Goal: Transaction & Acquisition: Purchase product/service

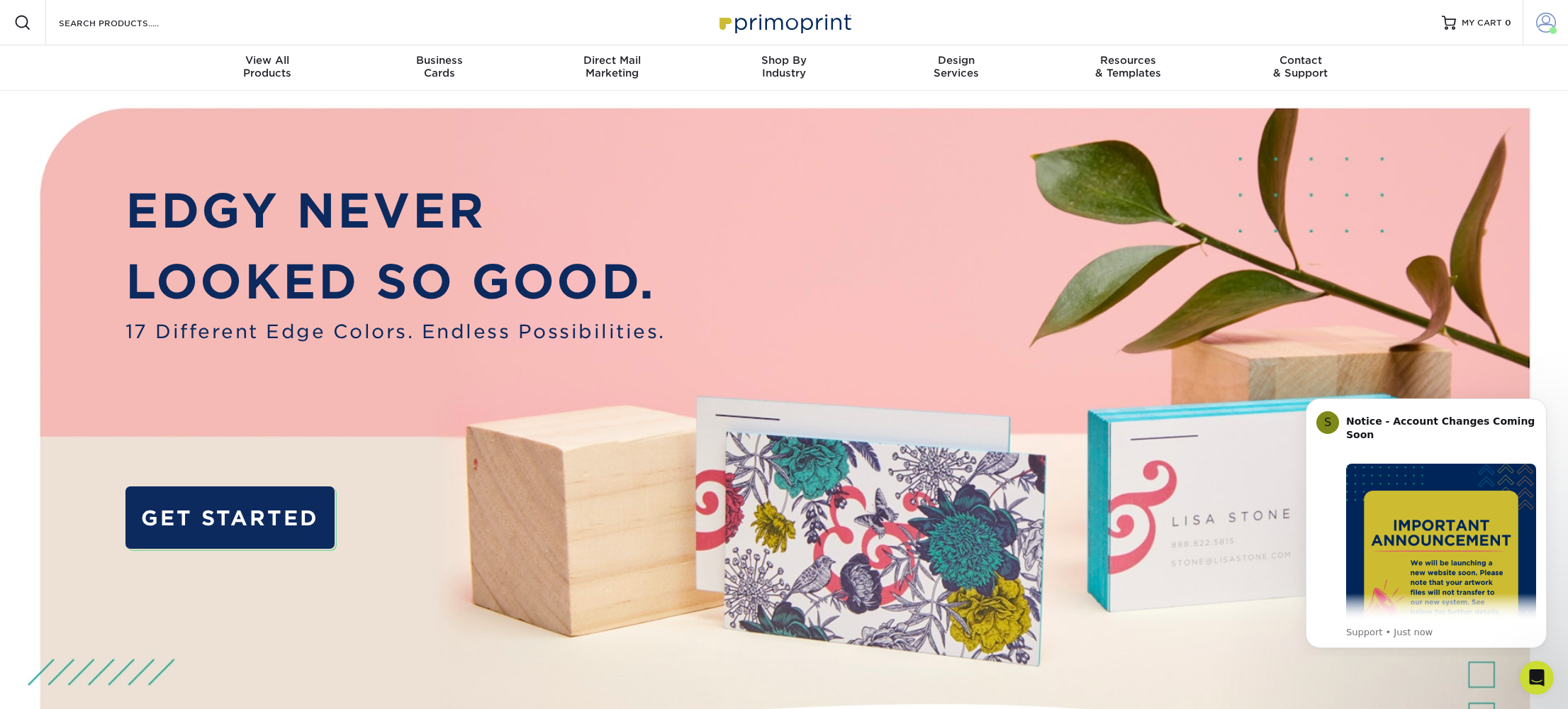
click at [1550, 27] on span at bounding box center [1546, 22] width 20 height 20
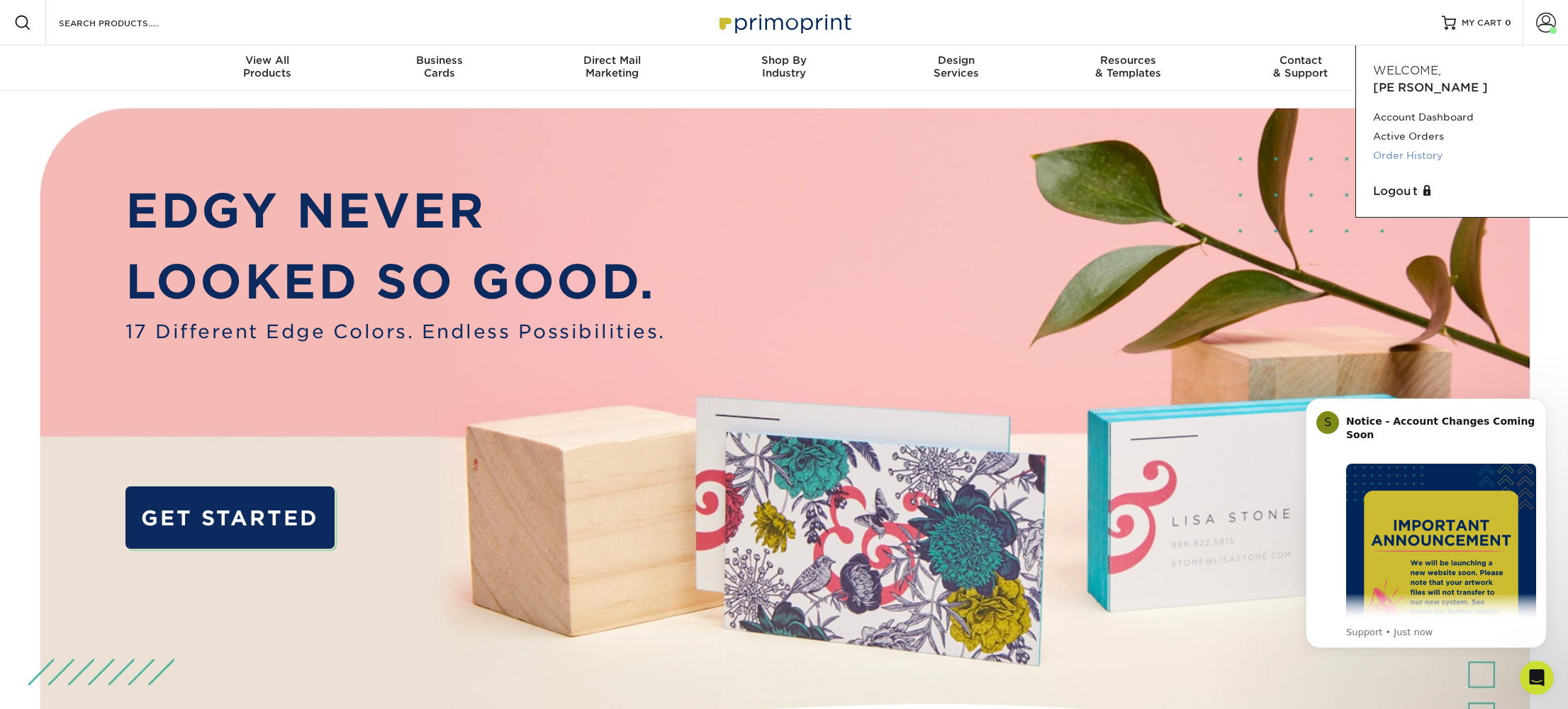
click at [1412, 146] on link "Order History" at bounding box center [1462, 156] width 178 height 19
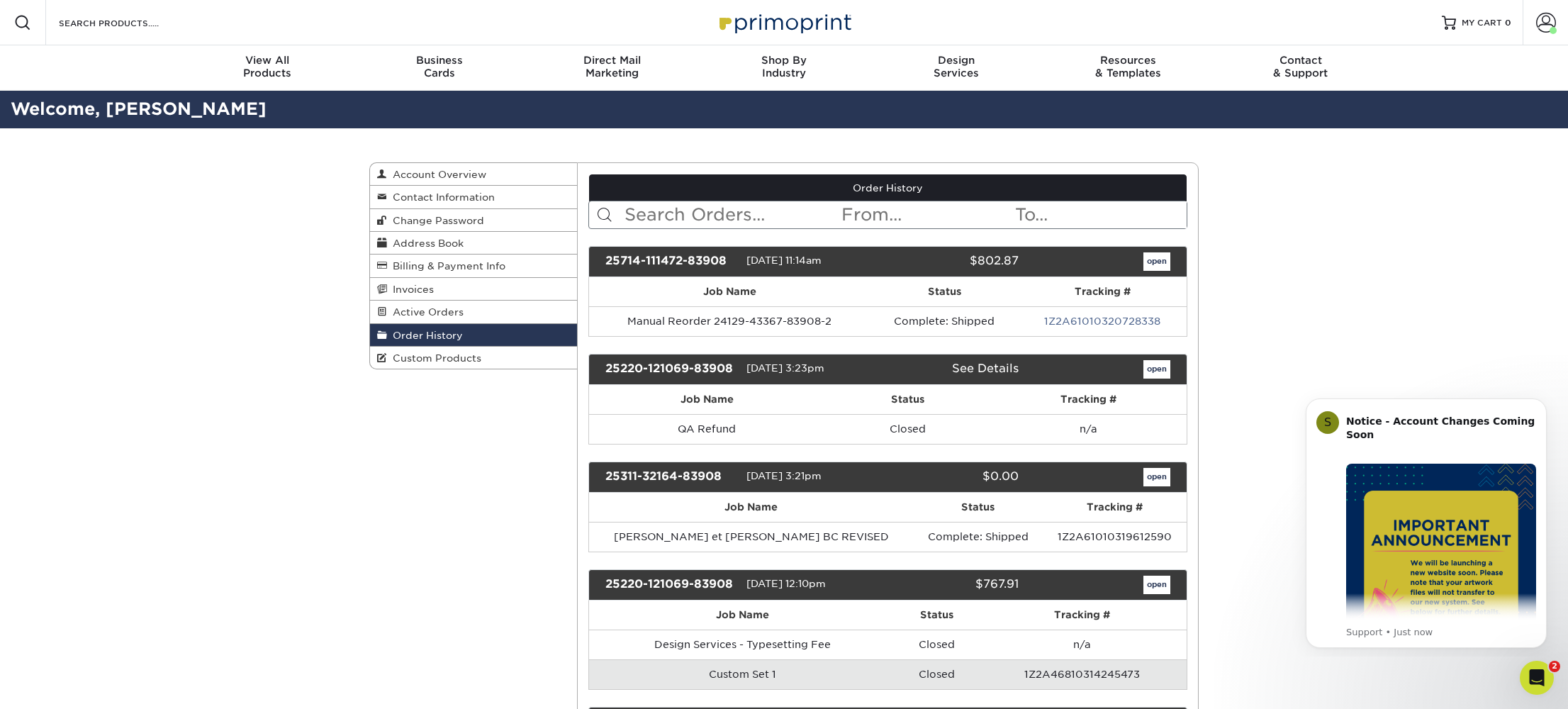
click at [1158, 260] on link "open" at bounding box center [1157, 261] width 27 height 18
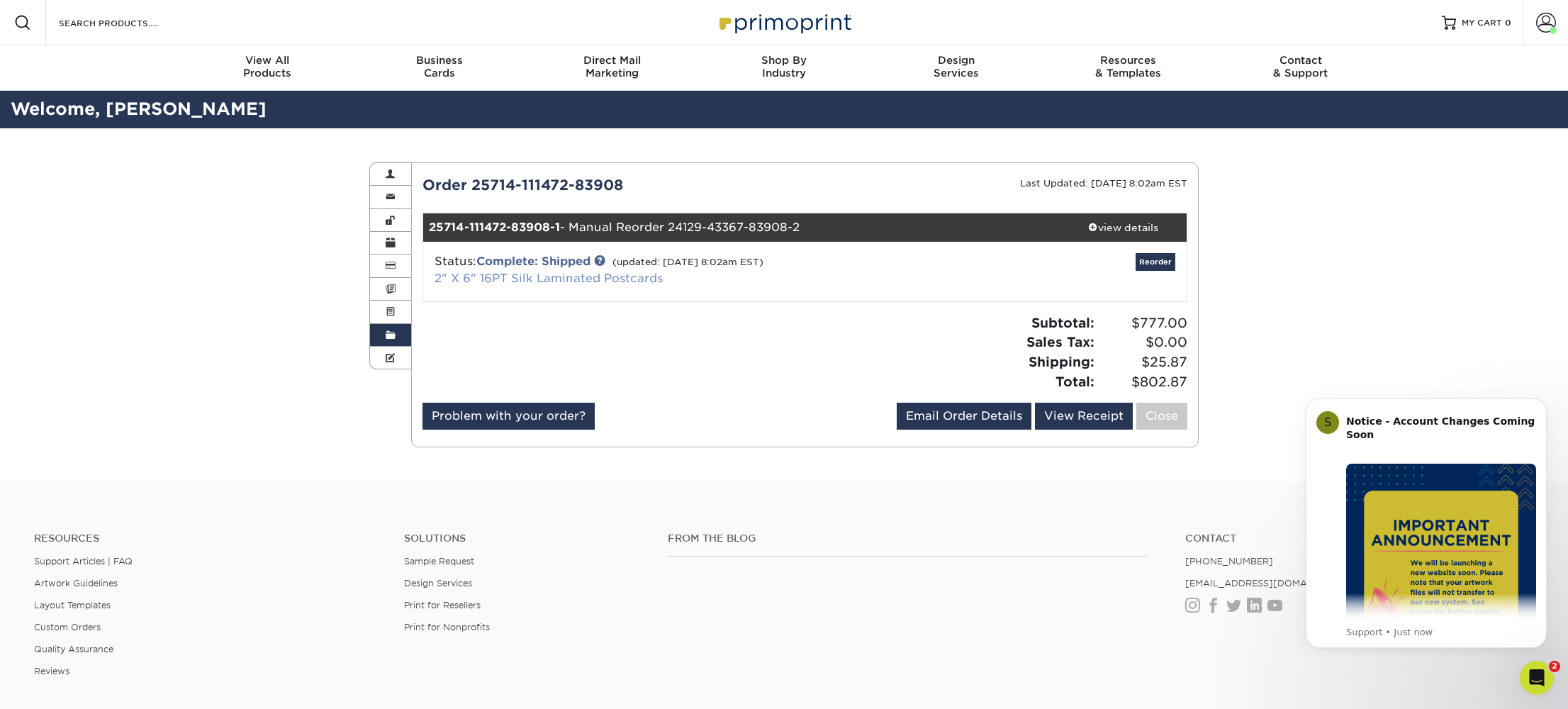
click at [547, 277] on link "2" X 6" 16PT Silk Laminated Postcards" at bounding box center [549, 277] width 229 height 13
click at [391, 284] on span at bounding box center [391, 289] width 10 height 11
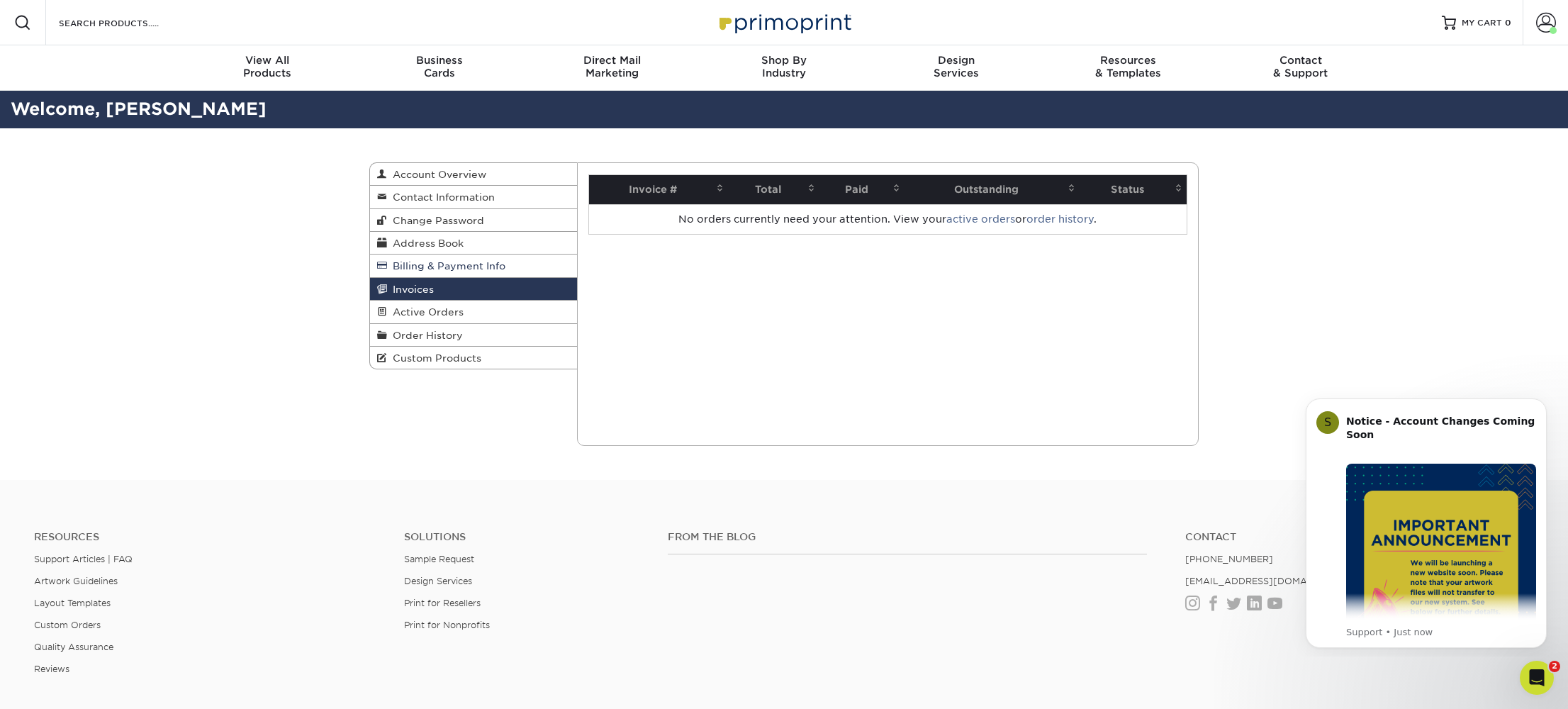
click at [405, 270] on span "Billing & Payment Info" at bounding box center [447, 266] width 119 height 11
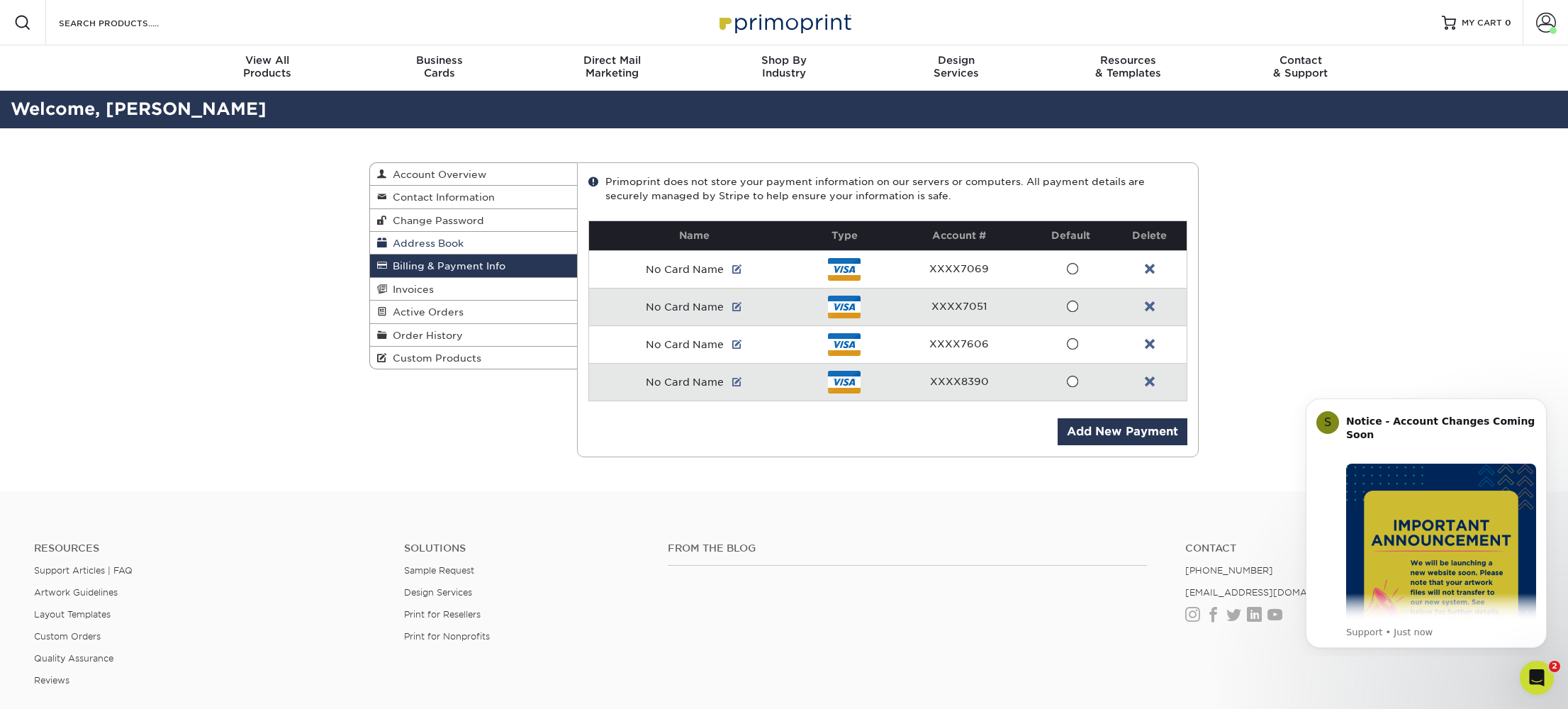
click at [412, 250] on link "Address Book" at bounding box center [474, 243] width 207 height 23
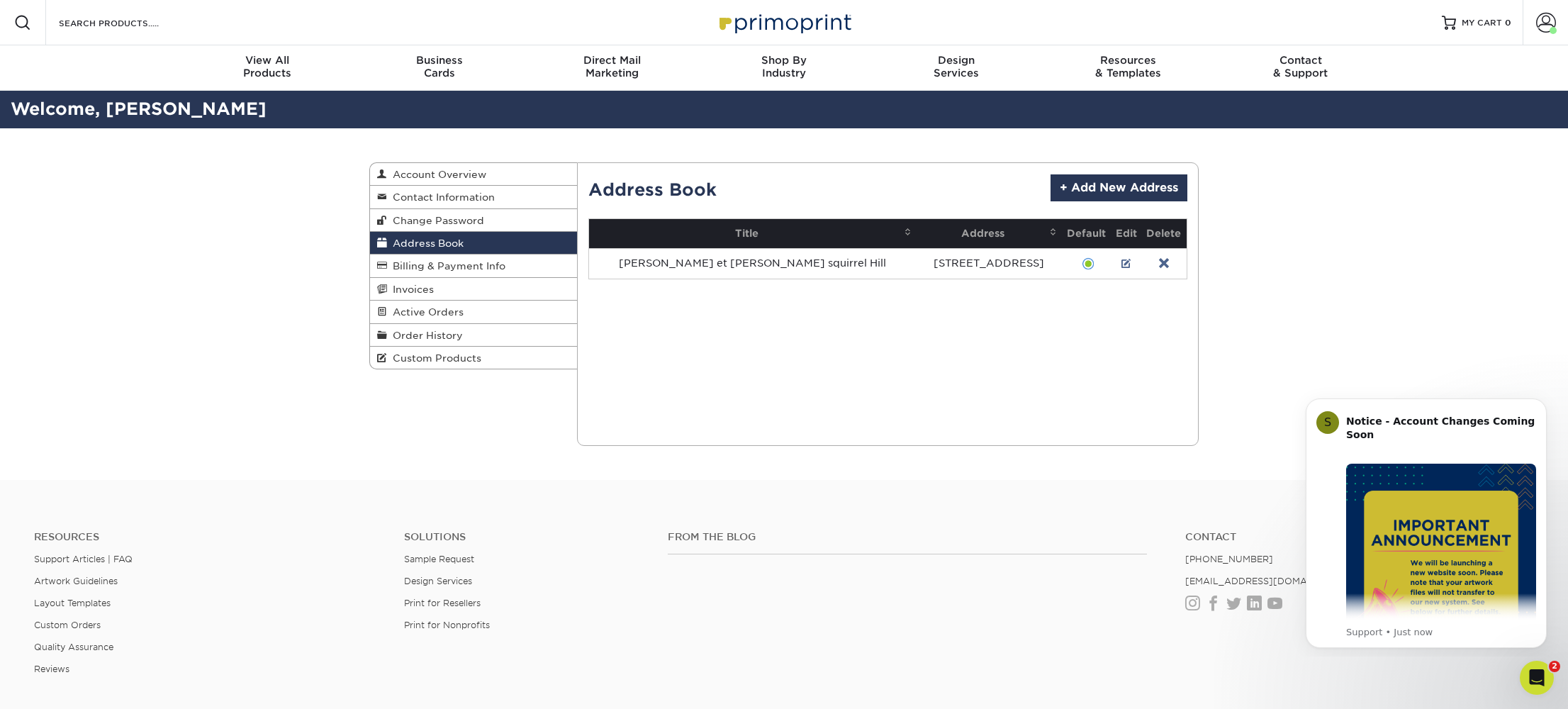
click at [412, 250] on link "Address Book" at bounding box center [474, 243] width 207 height 23
click at [485, 173] on span "Account Overview" at bounding box center [437, 174] width 100 height 11
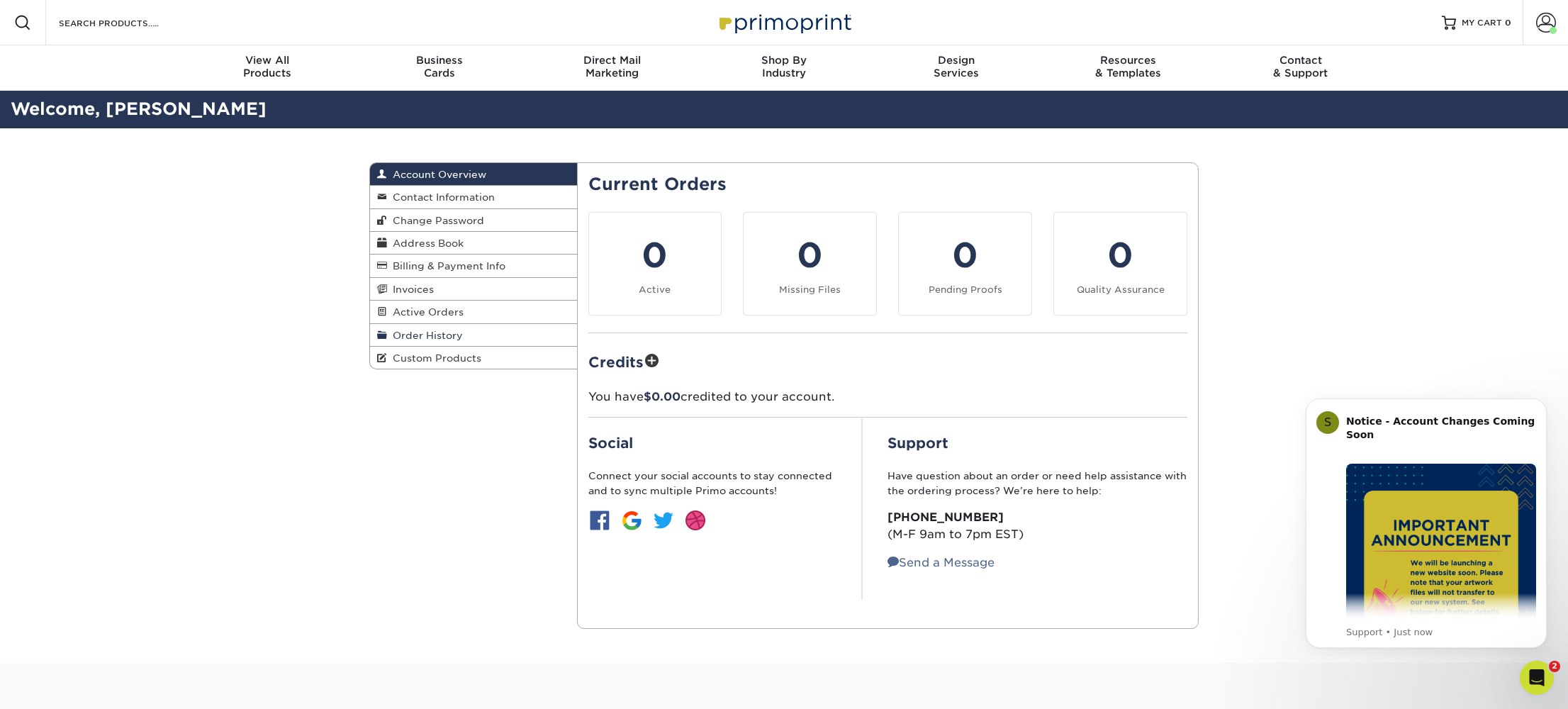
drag, startPoint x: 465, startPoint y: 329, endPoint x: 476, endPoint y: 322, distance: 13.0
click at [465, 328] on link "Order History" at bounding box center [474, 335] width 207 height 23
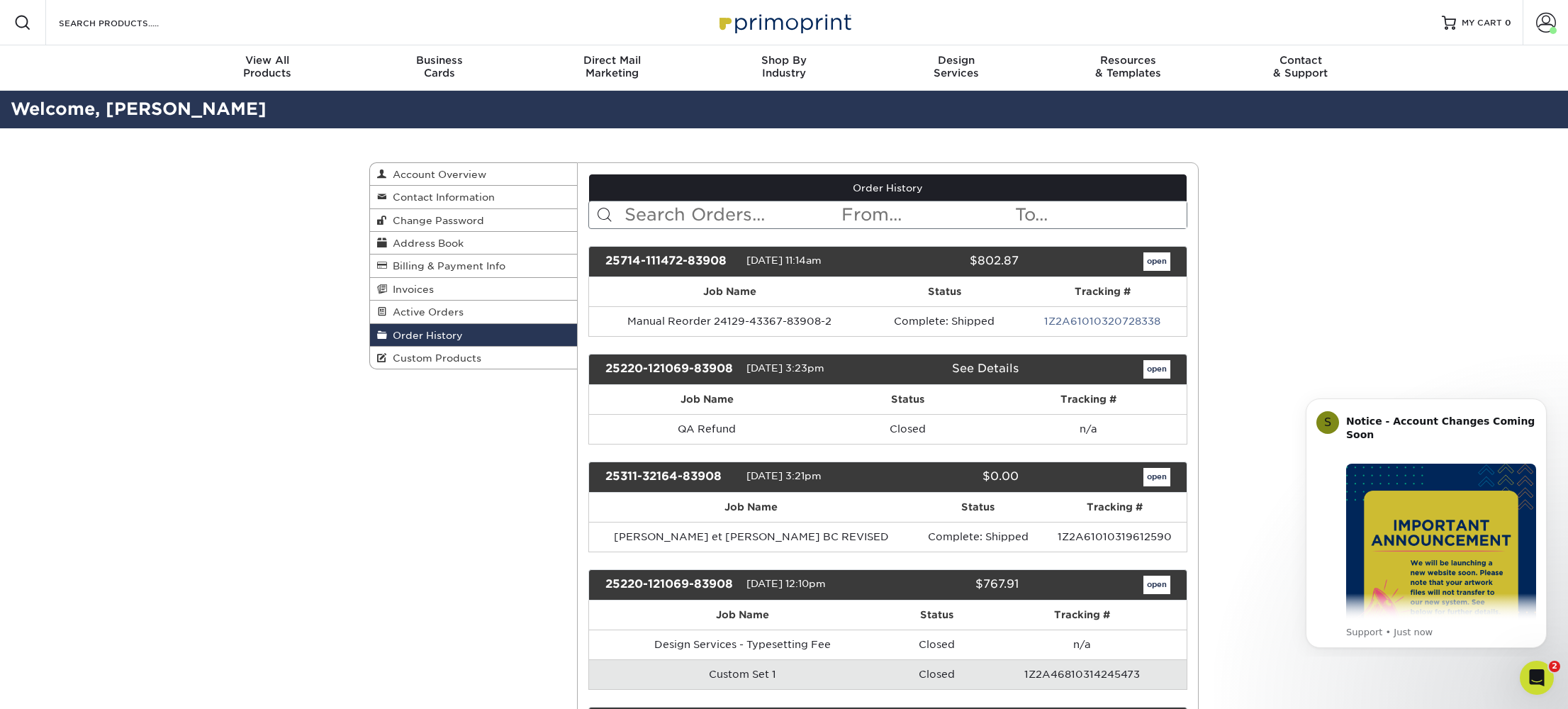
click at [1147, 260] on link "open" at bounding box center [1157, 261] width 27 height 18
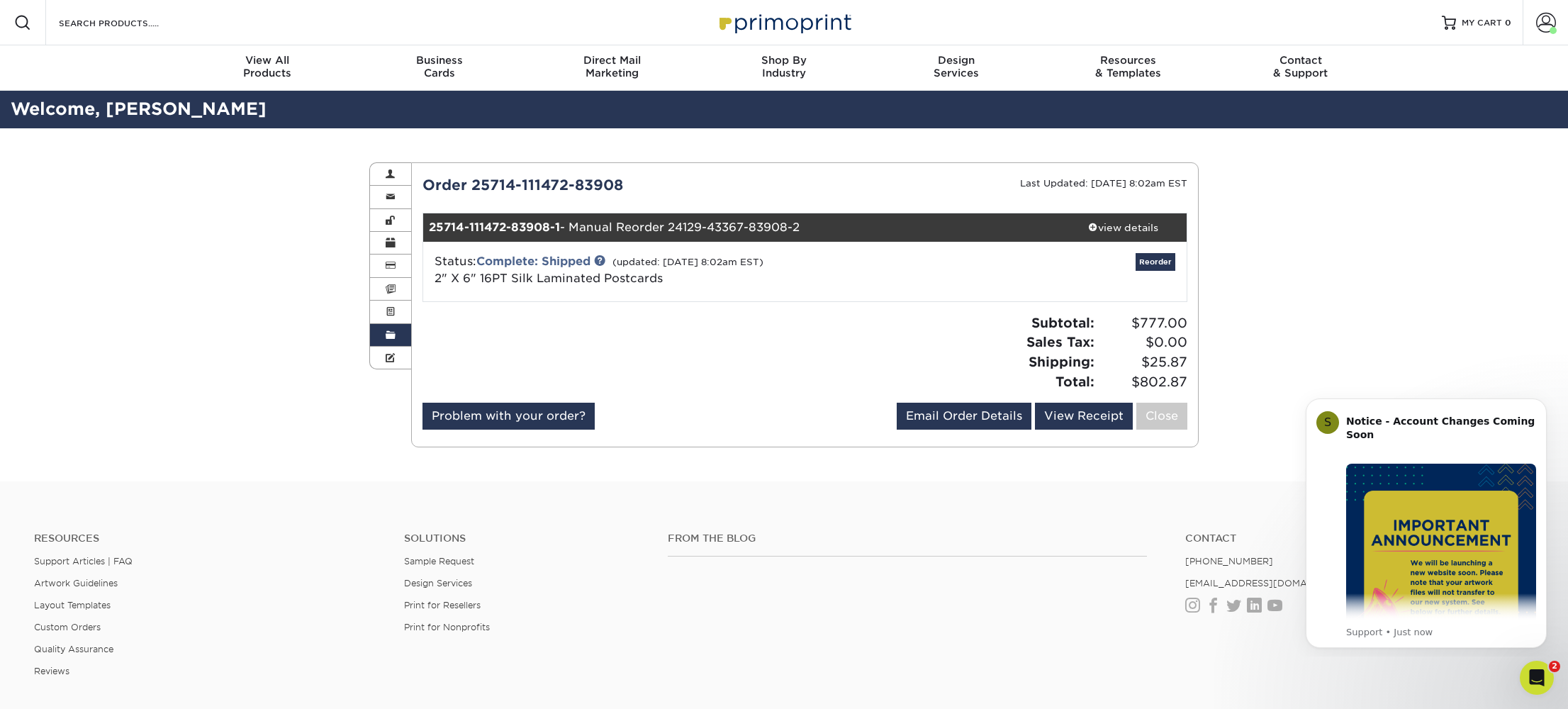
click at [550, 184] on div "Order 25714-111472-83908" at bounding box center [609, 185] width 394 height 21
click at [536, 228] on strong "25714-111472-83908-1" at bounding box center [494, 227] width 131 height 13
click at [1128, 229] on div "view details" at bounding box center [1122, 228] width 127 height 14
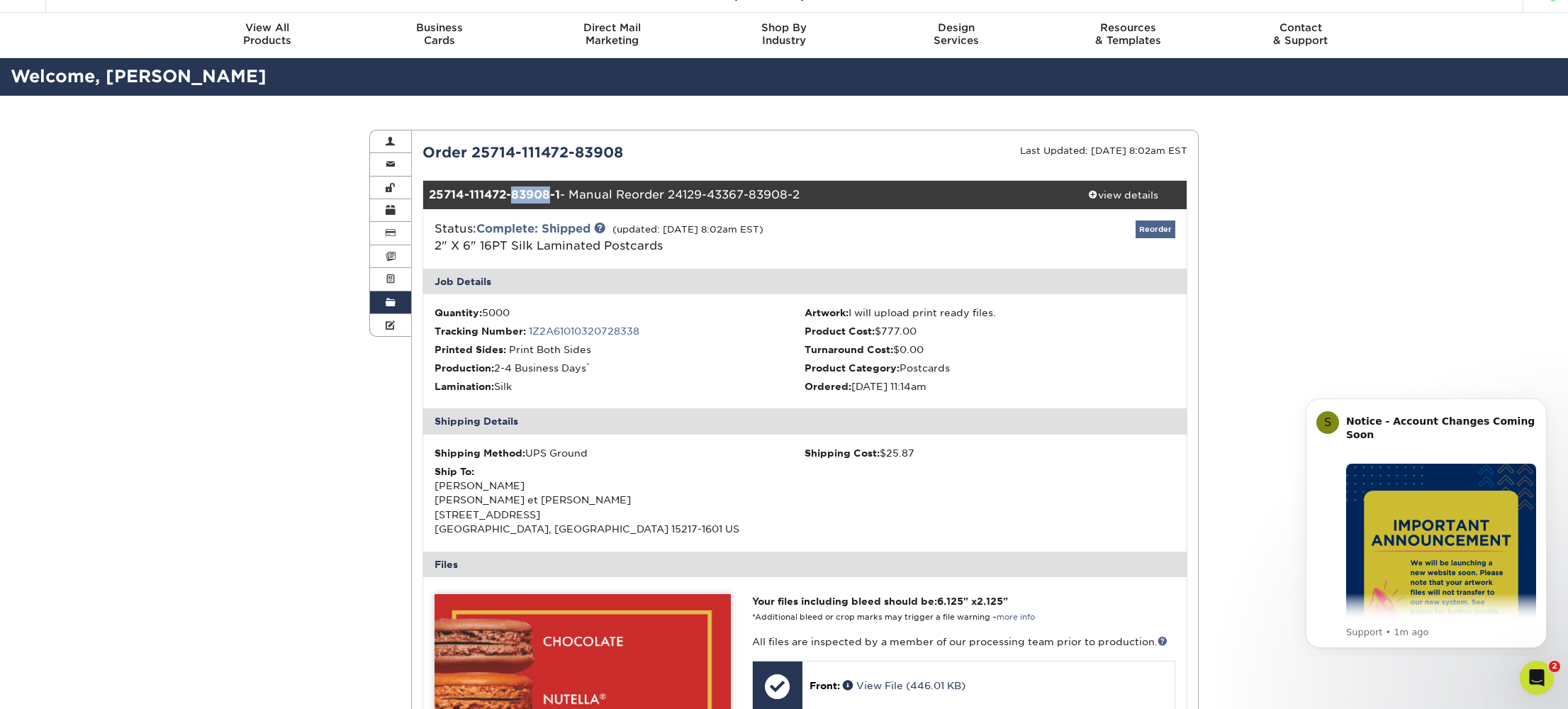
scroll to position [37, 0]
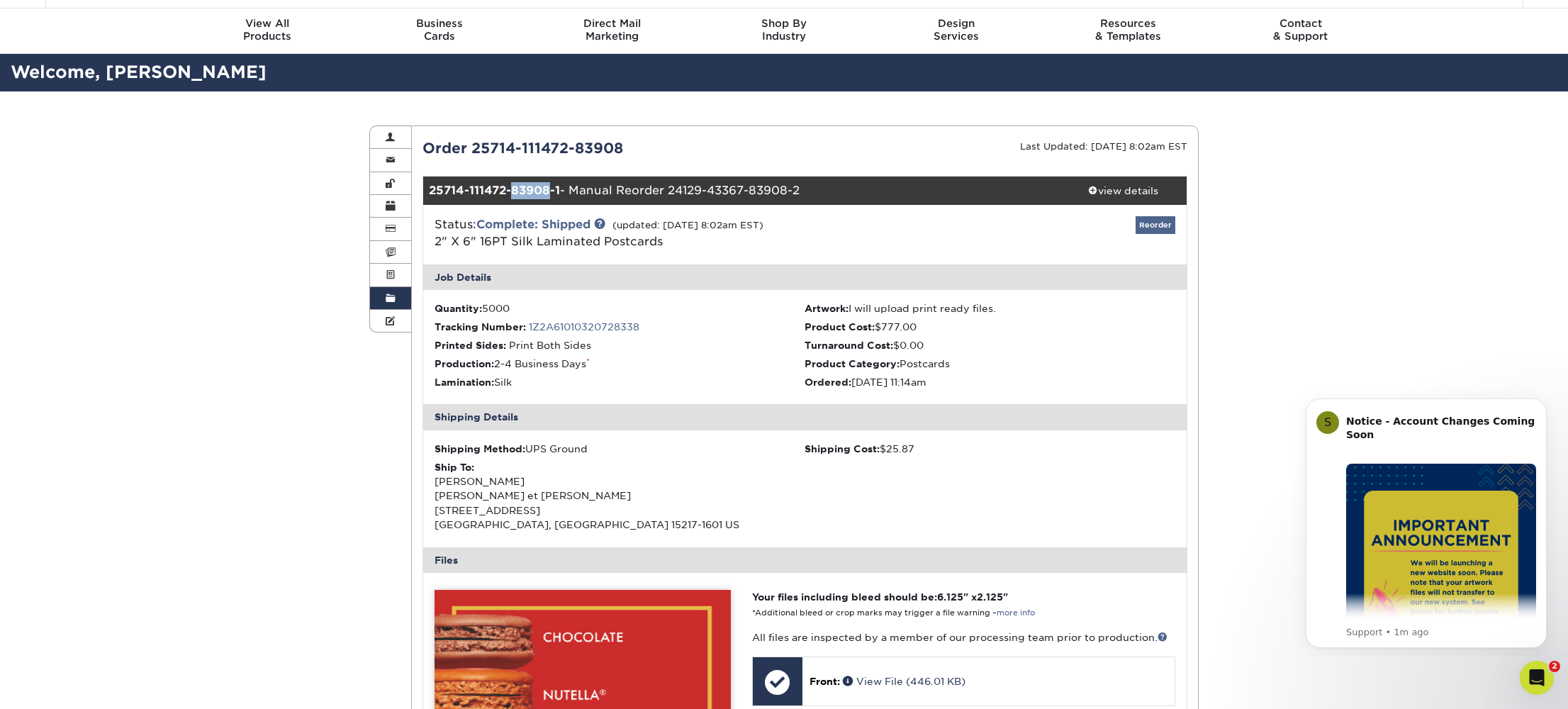
click at [1150, 226] on link "Reorder" at bounding box center [1155, 224] width 40 height 17
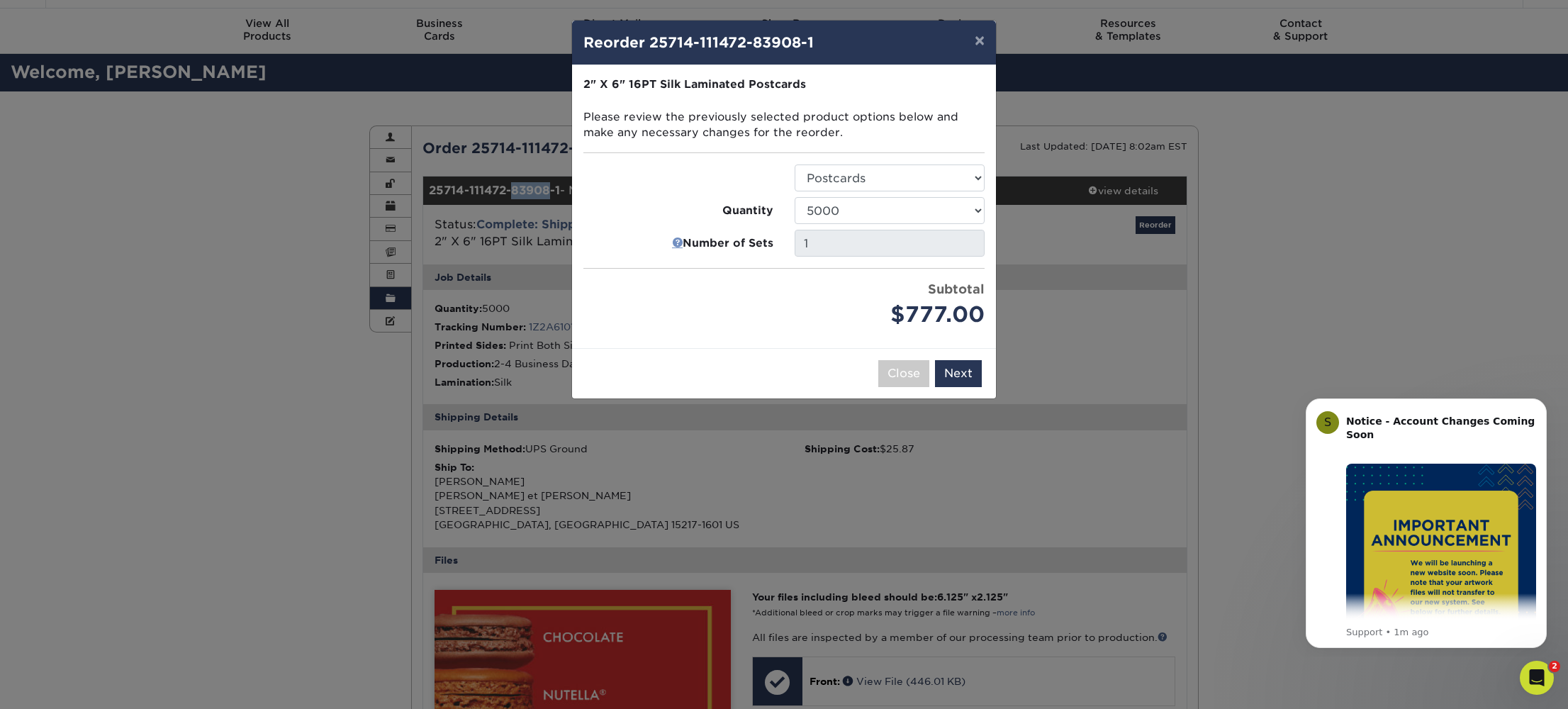
click at [678, 237] on link at bounding box center [677, 243] width 10 height 17
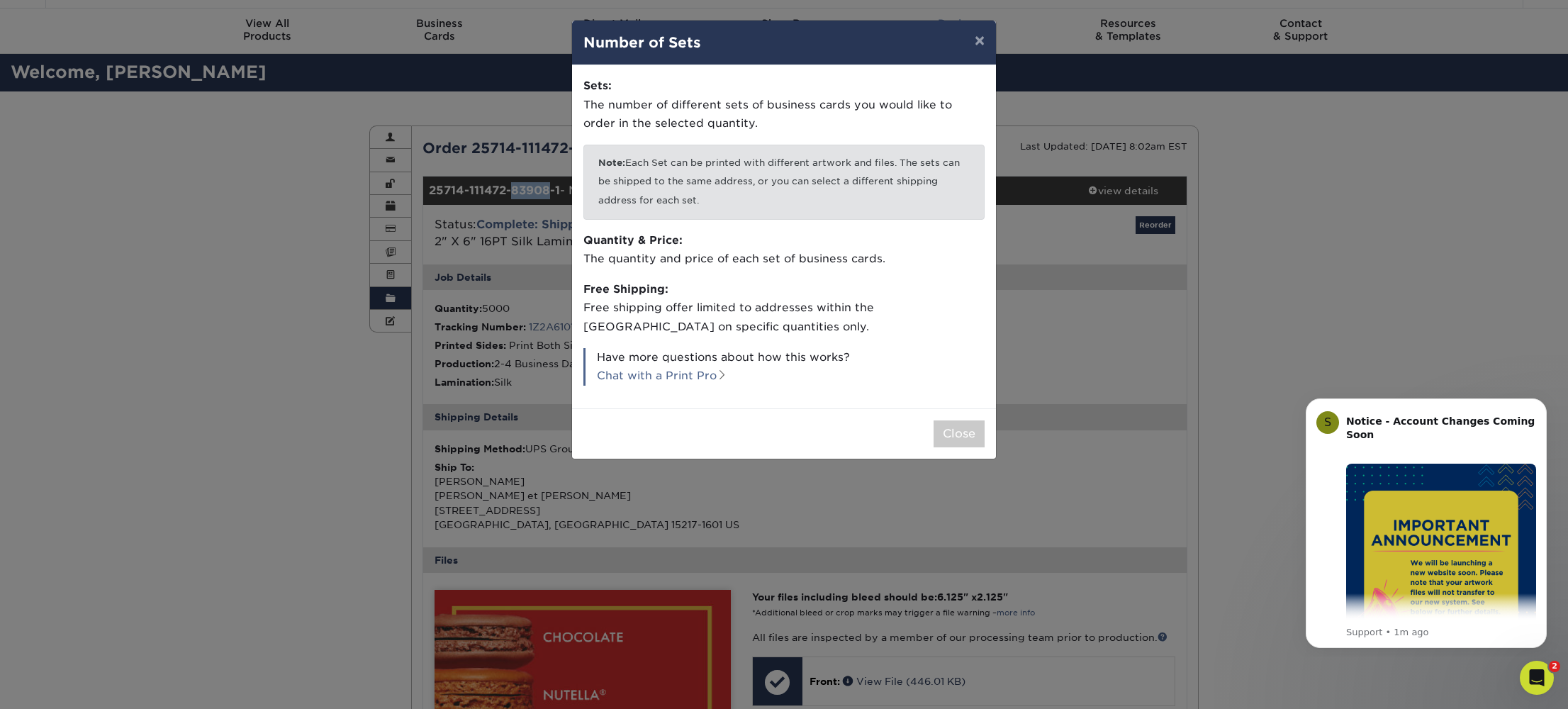
click at [978, 43] on button "×" at bounding box center [979, 40] width 32 height 40
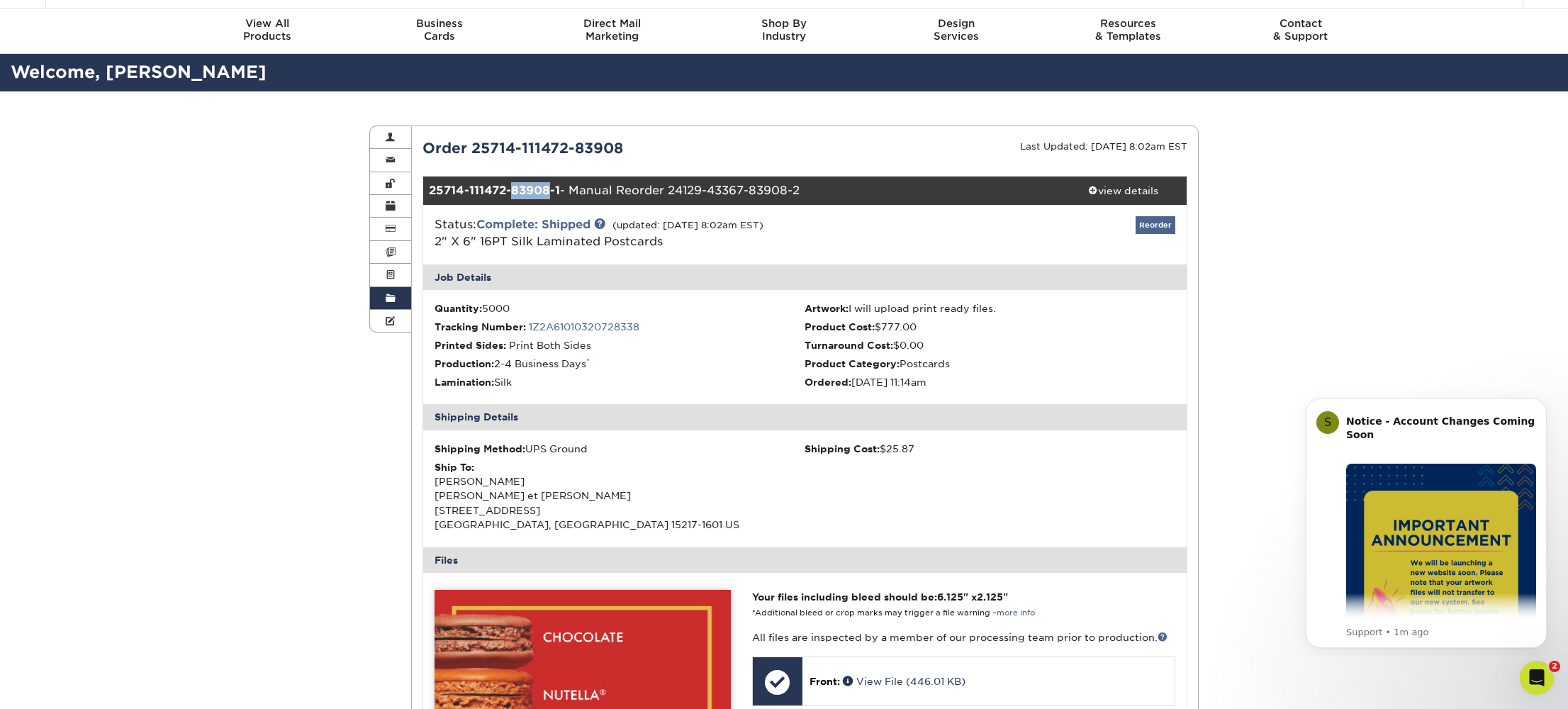
scroll to position [37, 1]
click at [1146, 225] on link "Reorder" at bounding box center [1155, 224] width 40 height 17
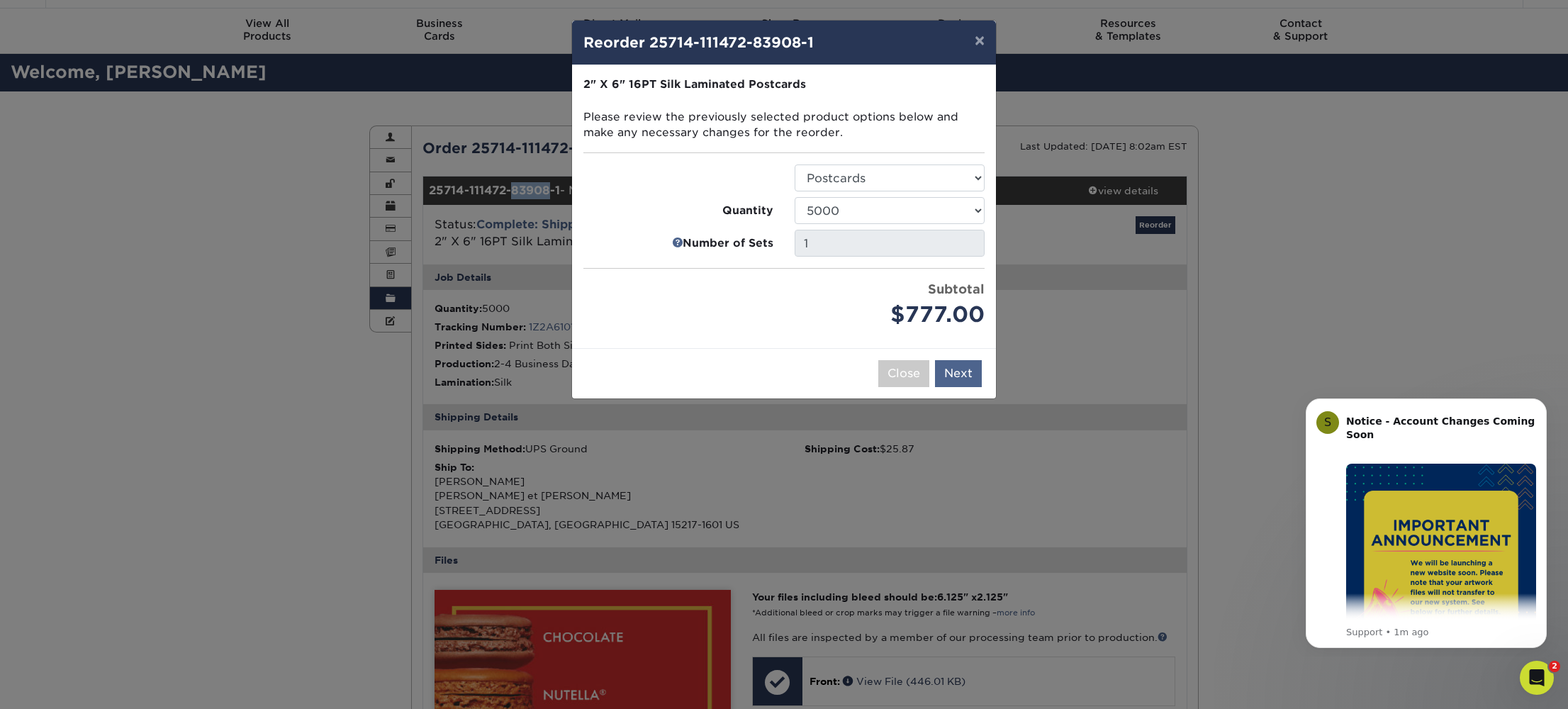
click at [947, 375] on button "Next" at bounding box center [958, 373] width 47 height 27
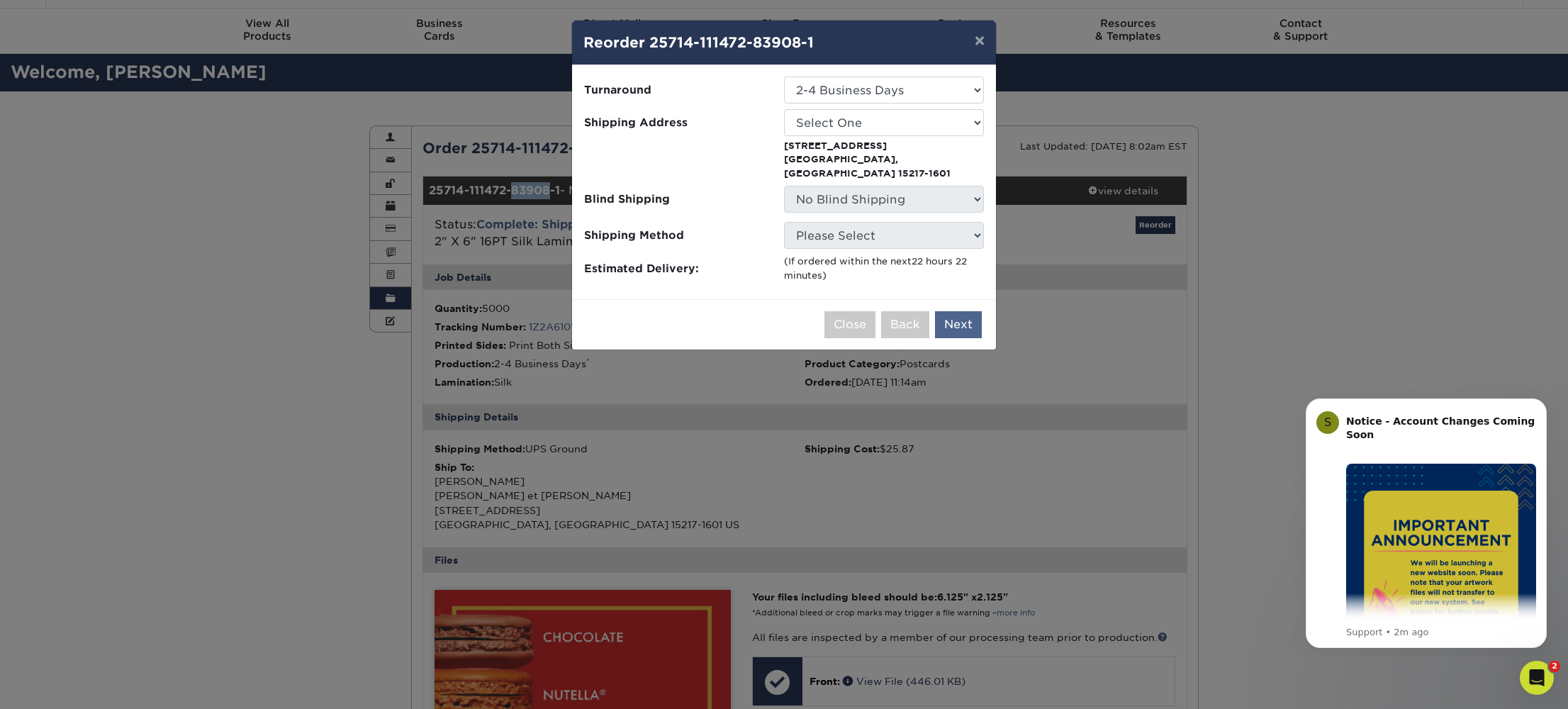
click at [945, 311] on button "Next" at bounding box center [958, 325] width 47 height 27
select select "271374"
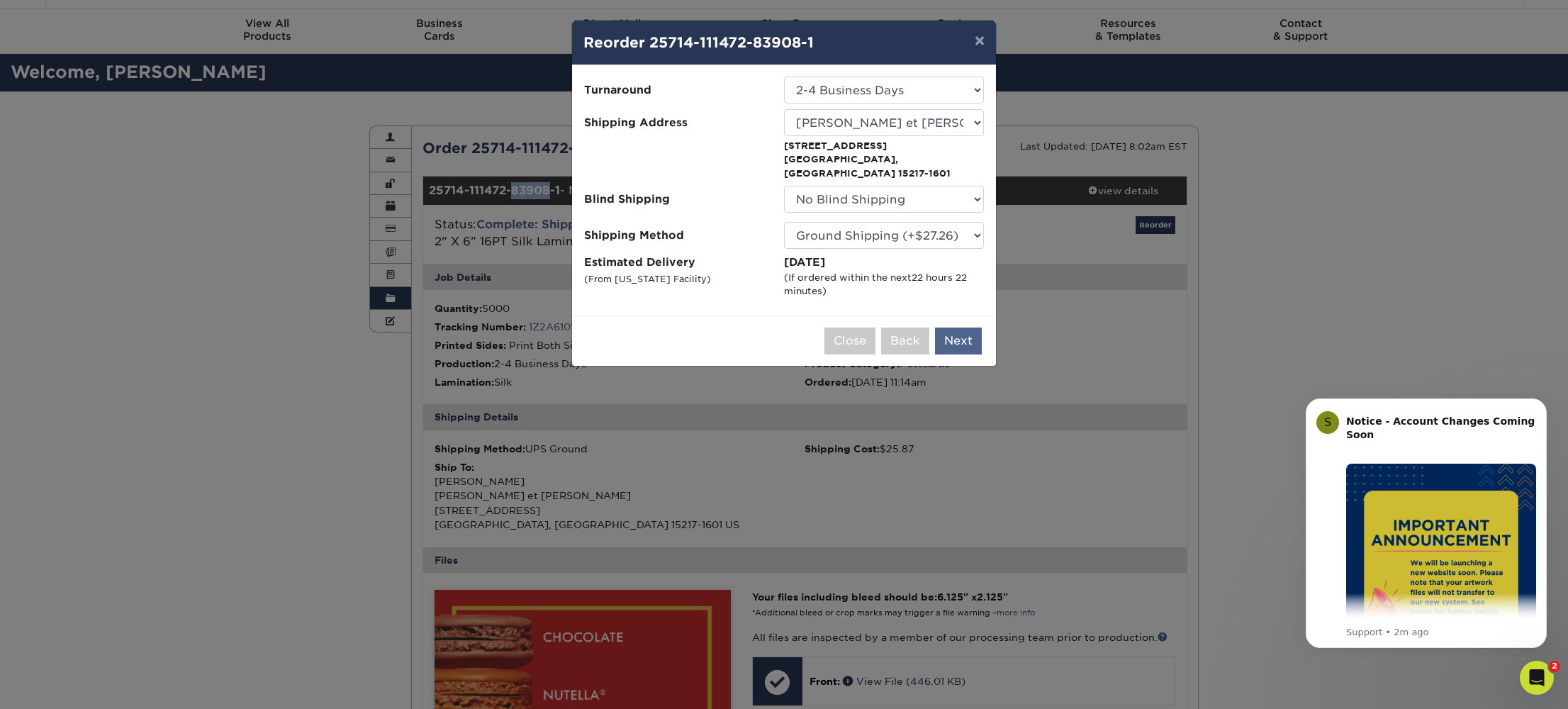
click at [952, 327] on button "Next" at bounding box center [958, 341] width 47 height 27
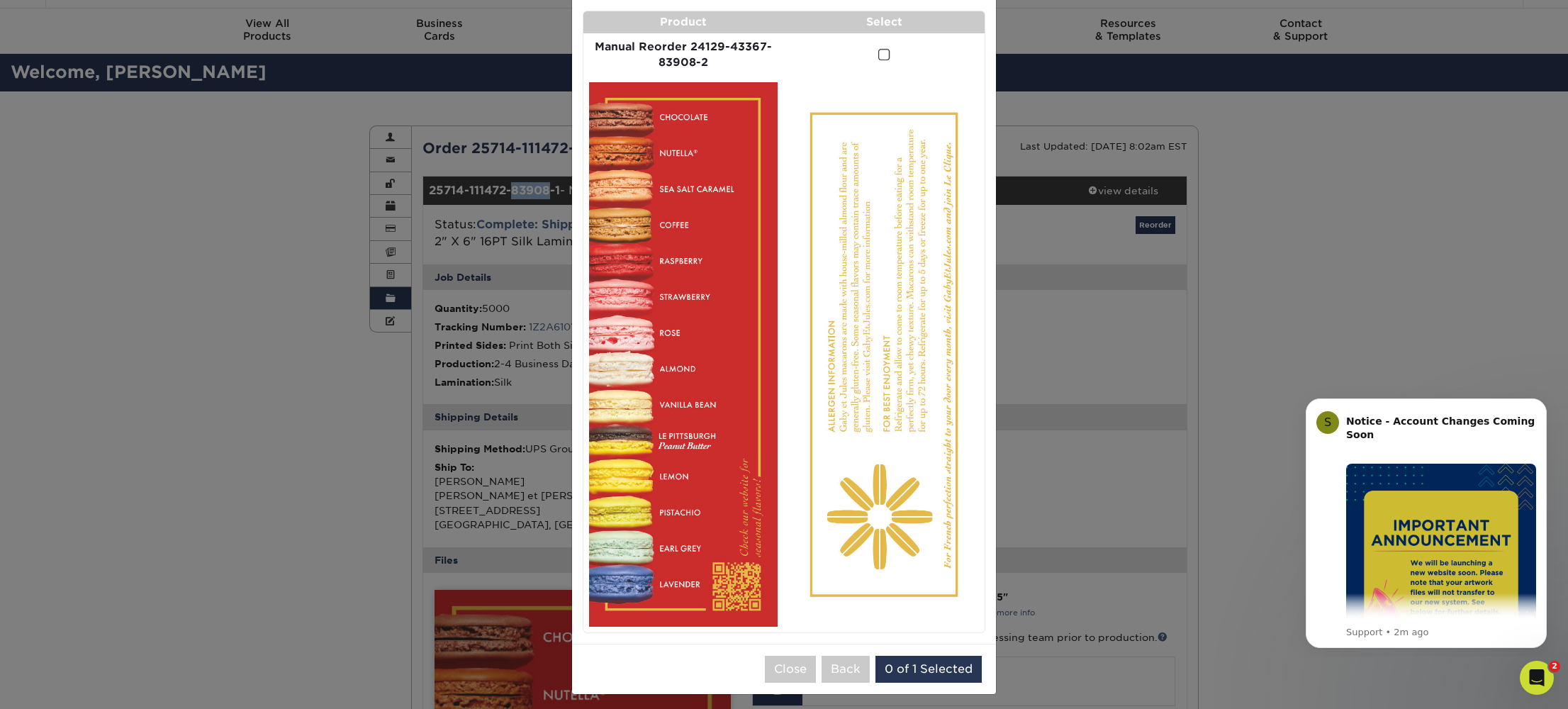
scroll to position [92, 0]
click at [880, 55] on span at bounding box center [884, 56] width 12 height 13
click at [0, 0] on input "checkbox" at bounding box center [0, 0] width 0 height 0
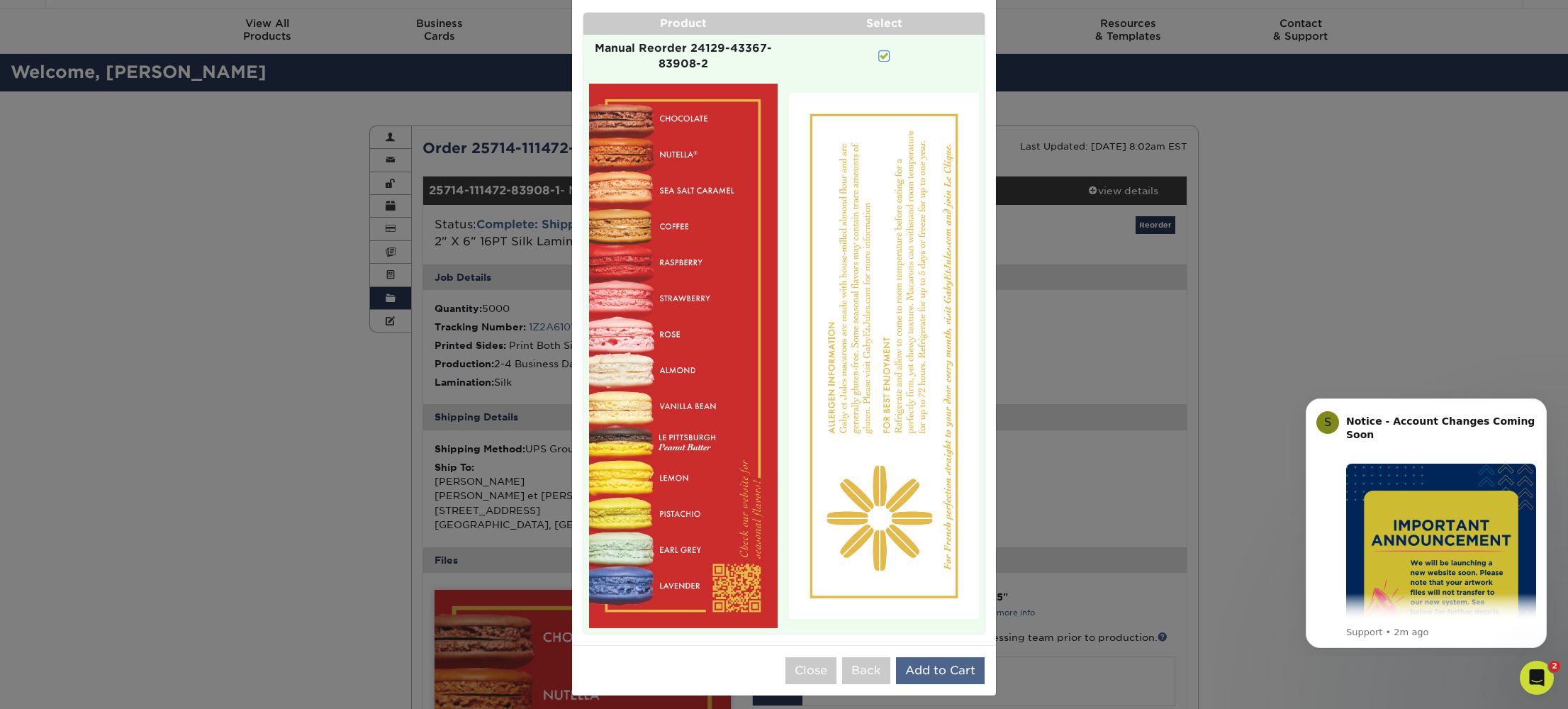
click at [929, 670] on button "Add to Cart" at bounding box center [940, 670] width 89 height 27
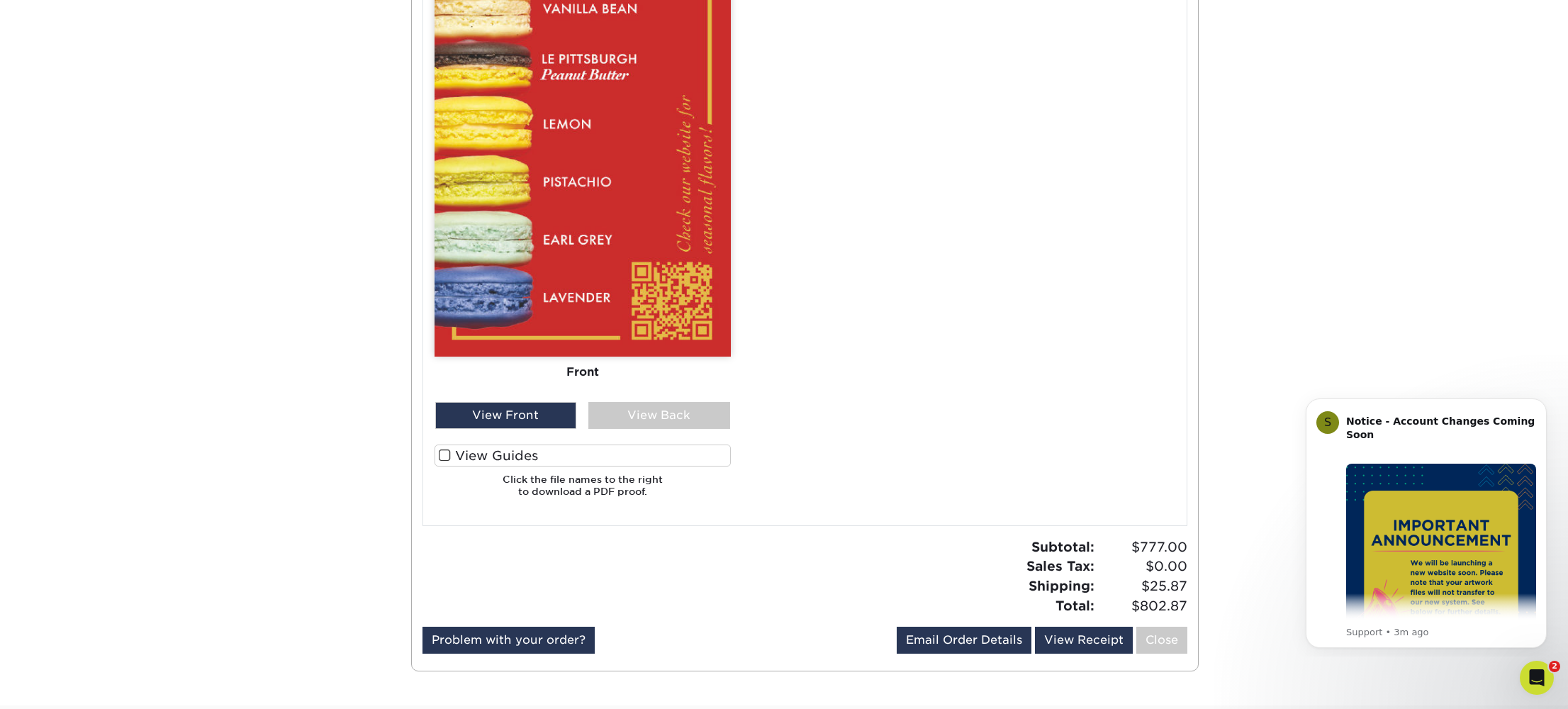
scroll to position [1128, 0]
click at [635, 411] on div "View Back" at bounding box center [659, 414] width 142 height 27
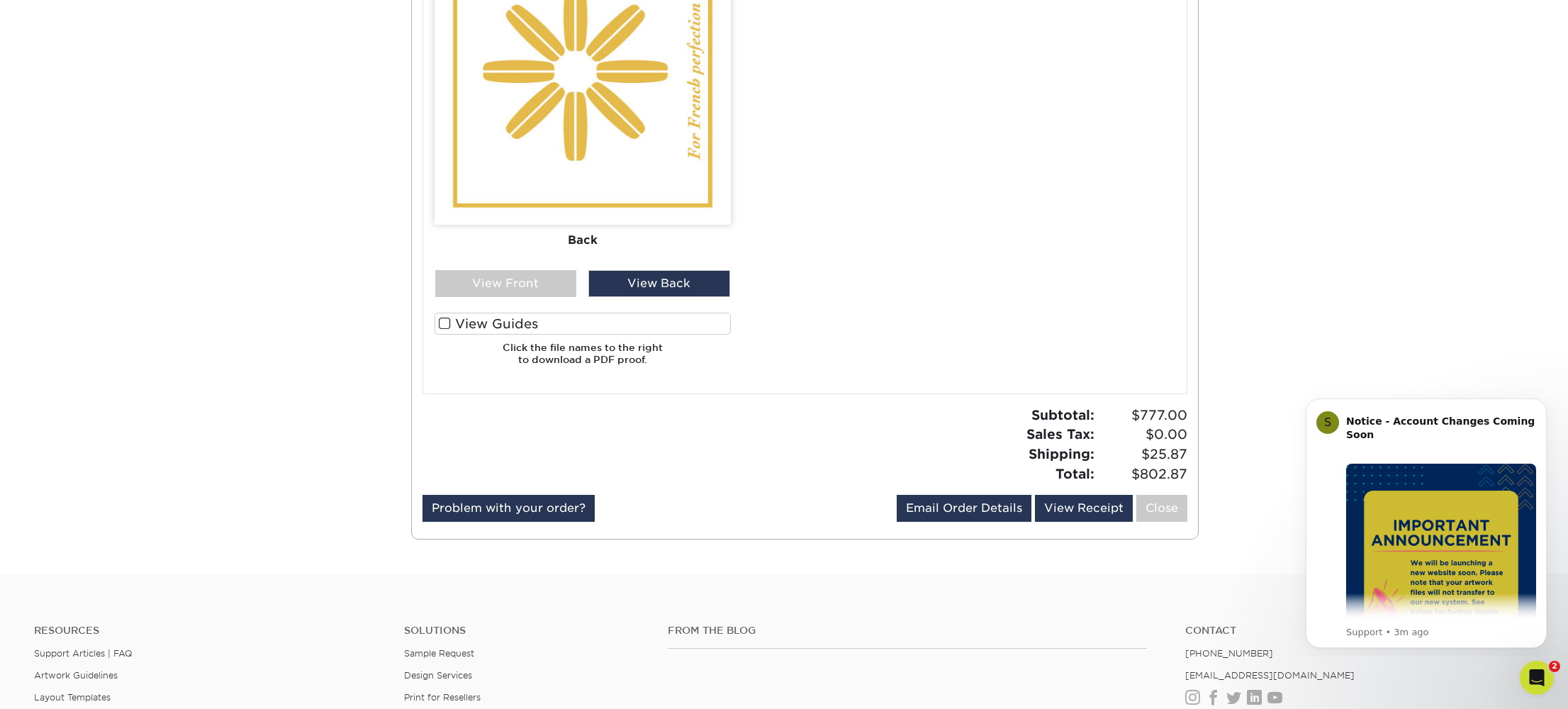
scroll to position [1260, 0]
click at [875, 459] on div "Subtotal: $777.00 Sales Tax: $0.00 Shipping: $25.87 Total: $802.87" at bounding box center [1002, 443] width 394 height 78
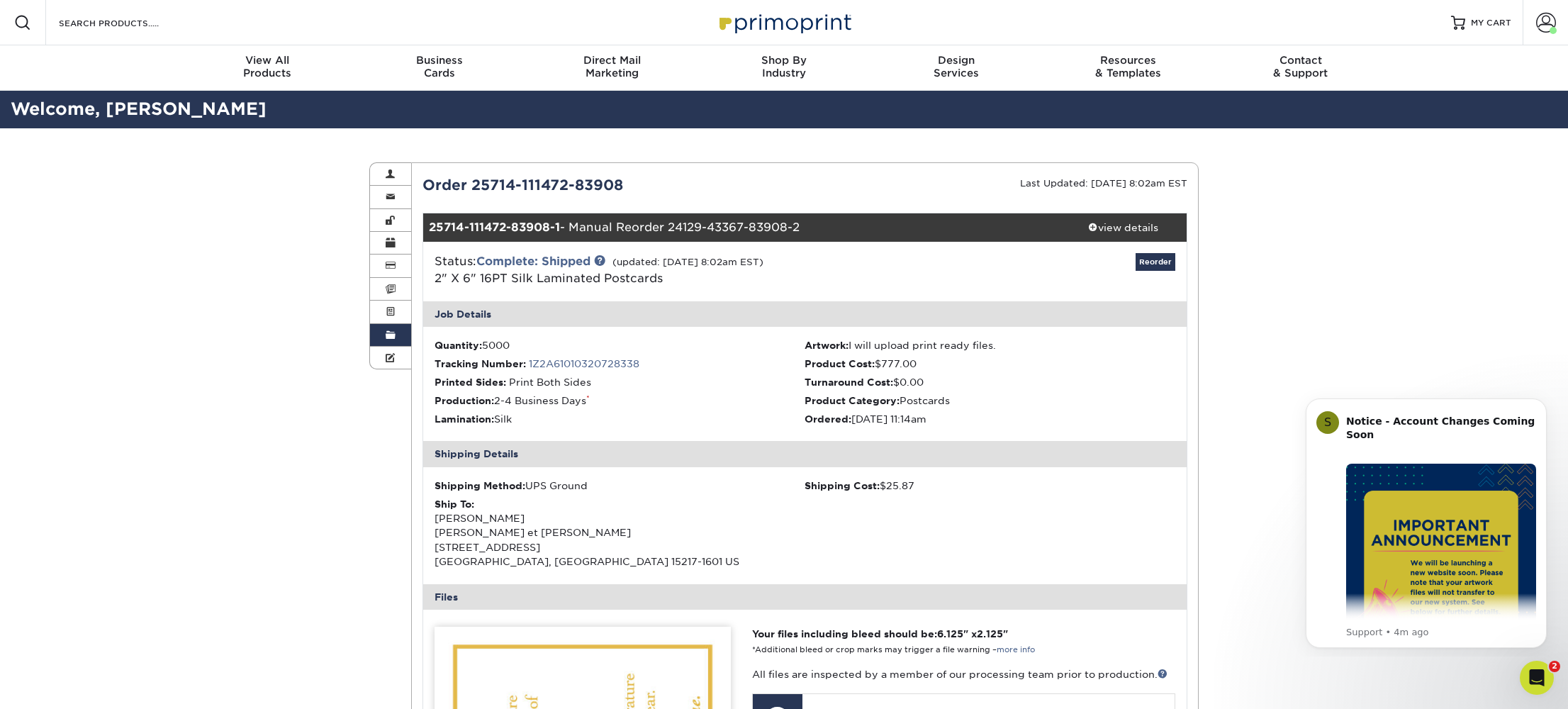
scroll to position [0, 0]
click at [1152, 268] on link "Reorder" at bounding box center [1155, 262] width 40 height 17
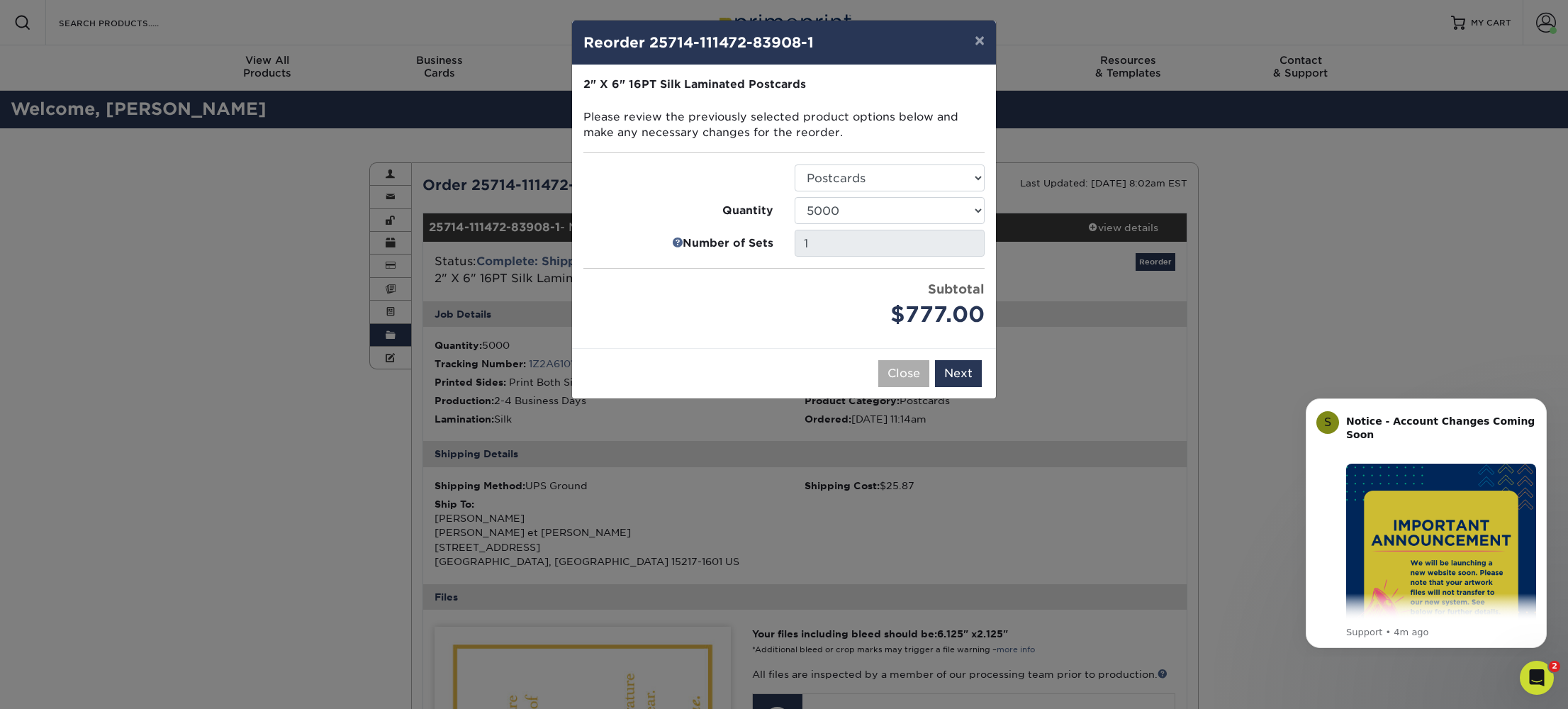
click at [921, 367] on button "Close" at bounding box center [904, 373] width 51 height 27
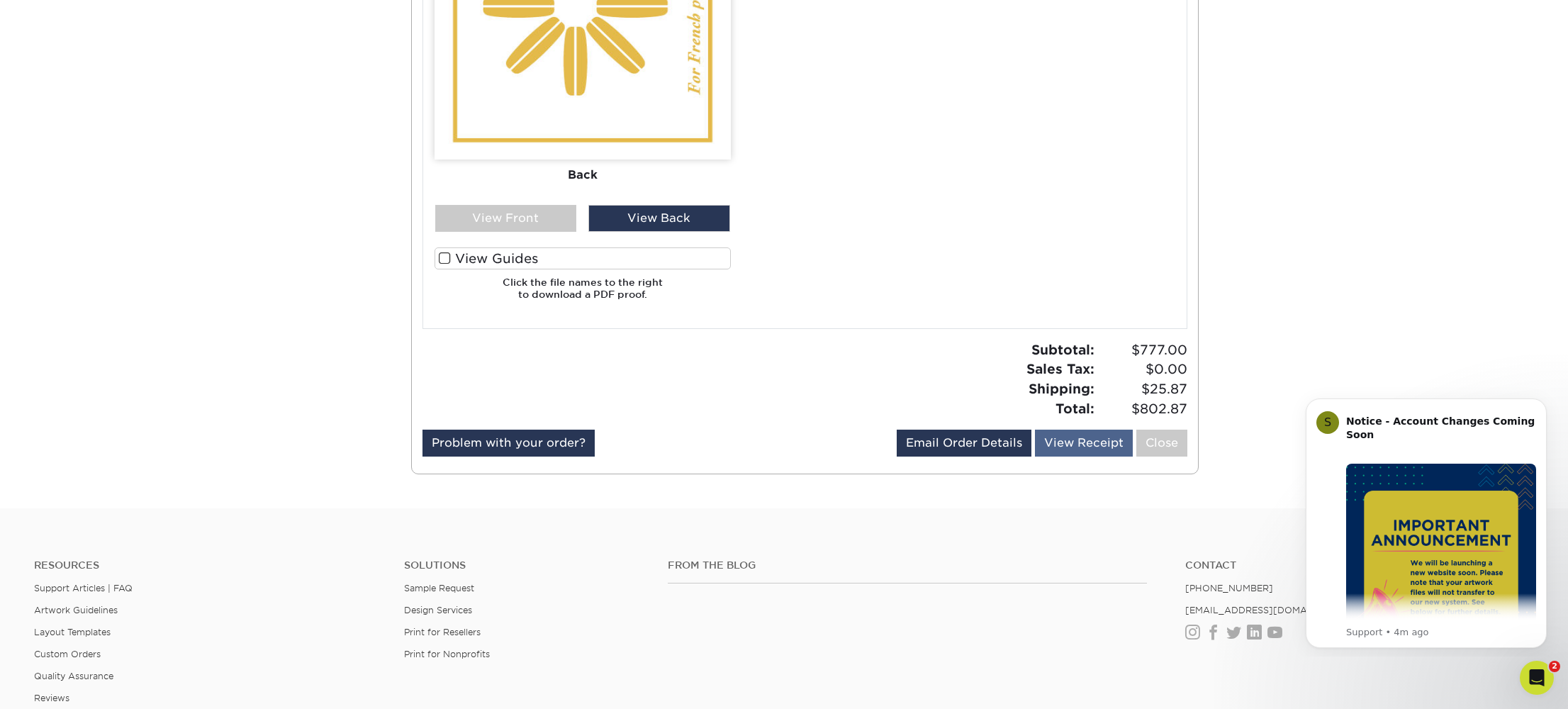
scroll to position [1326, 0]
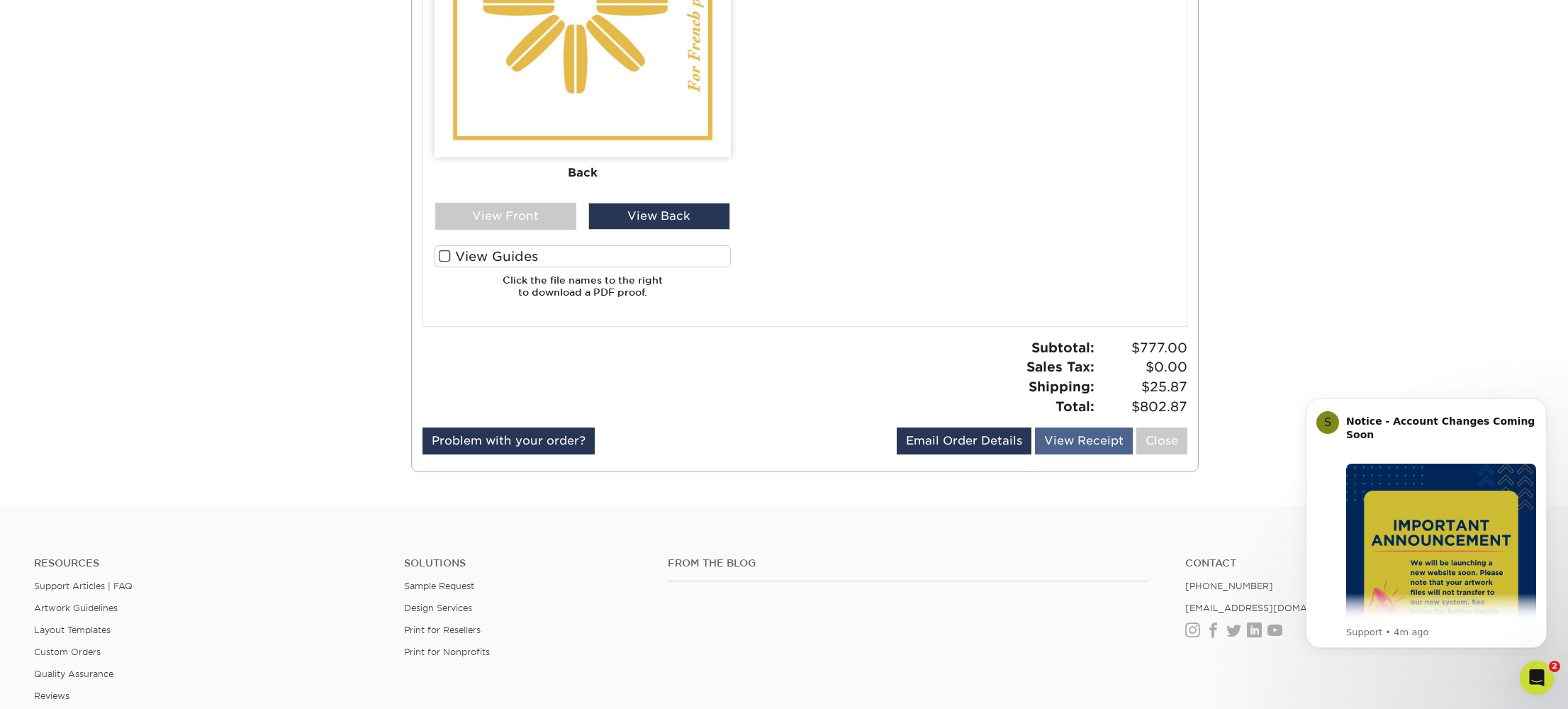
click at [1067, 433] on link "View Receipt" at bounding box center [1084, 441] width 98 height 27
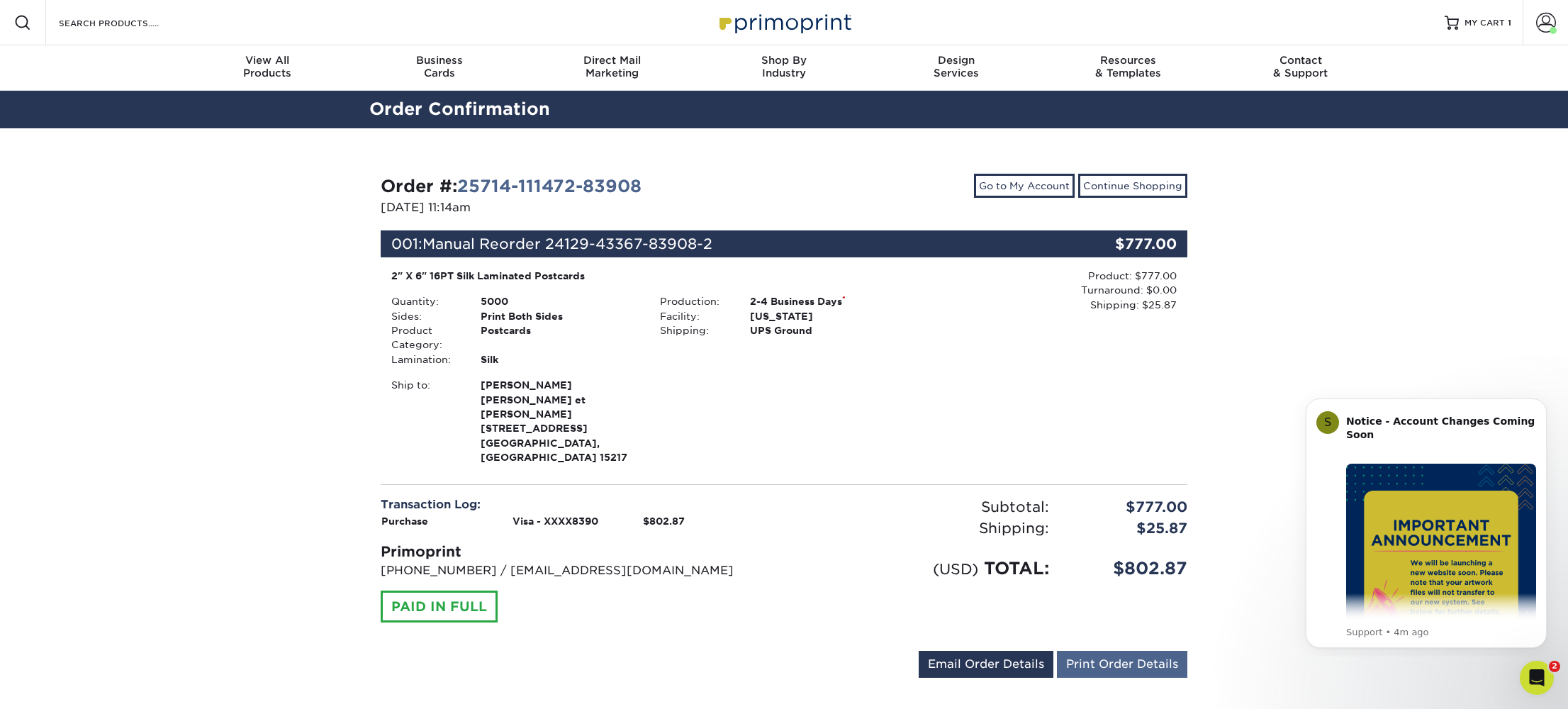
click at [1127, 651] on link "Print Order Details" at bounding box center [1122, 664] width 130 height 27
